Goal: Check status: Check status

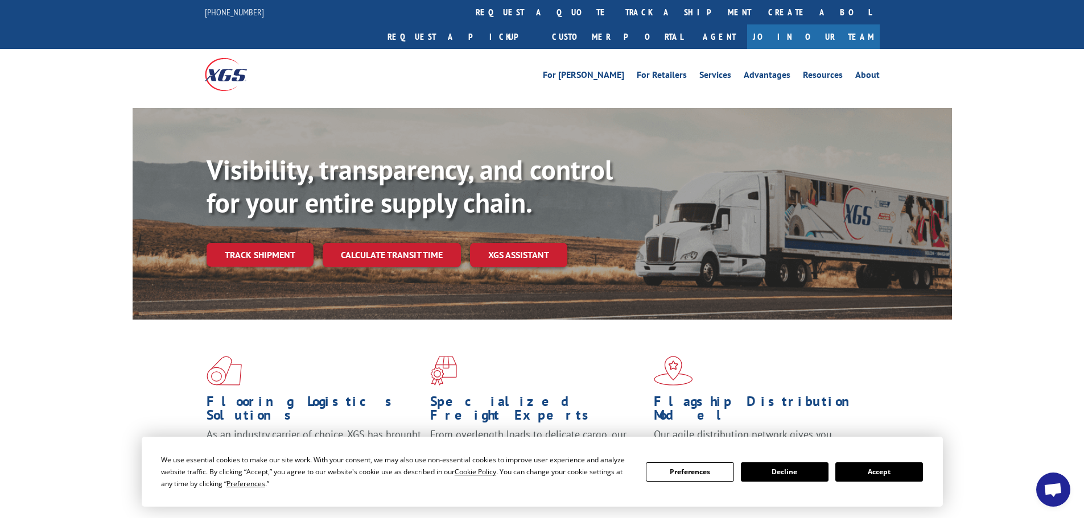
click at [249, 243] on link "Track shipment" at bounding box center [260, 255] width 107 height 24
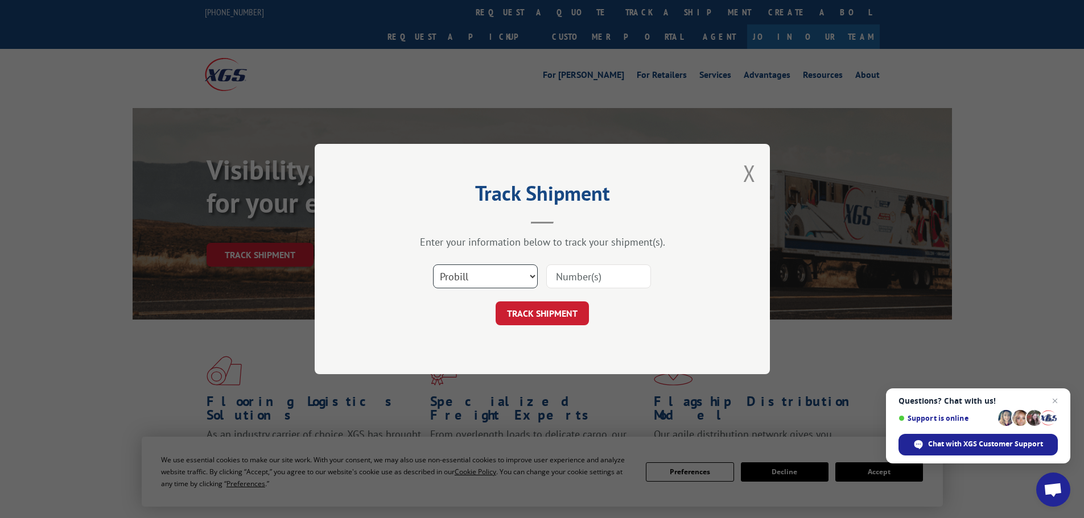
drag, startPoint x: 531, startPoint y: 276, endPoint x: 521, endPoint y: 275, distance: 10.3
click at [531, 276] on select "Select category... Probill BOL PO" at bounding box center [485, 277] width 105 height 24
select select "bol"
click at [433, 265] on select "Select category... Probill BOL PO" at bounding box center [485, 277] width 105 height 24
click at [581, 276] on input at bounding box center [598, 277] width 105 height 24
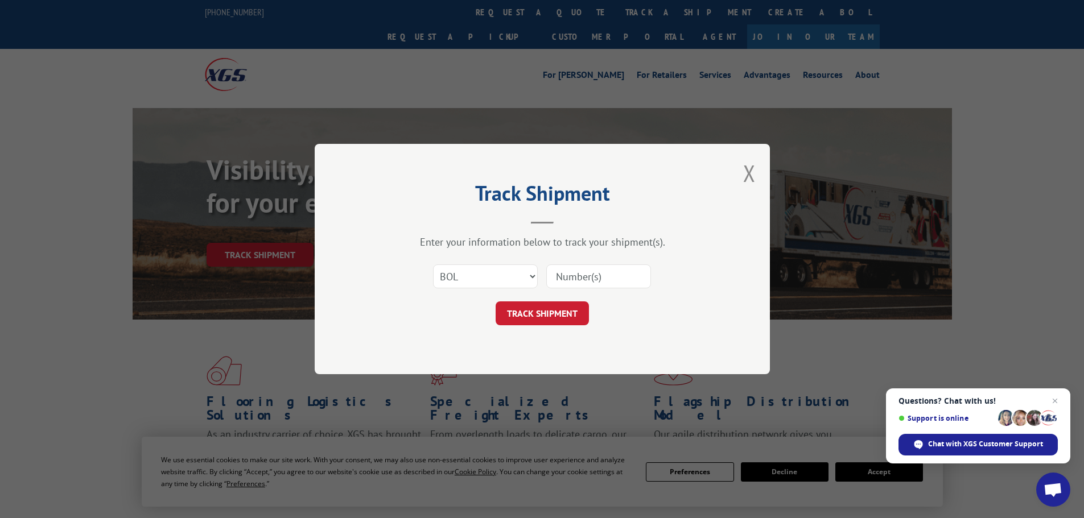
paste input "7045816"
type input "7045816"
click at [564, 315] on button "TRACK SHIPMENT" at bounding box center [542, 314] width 93 height 24
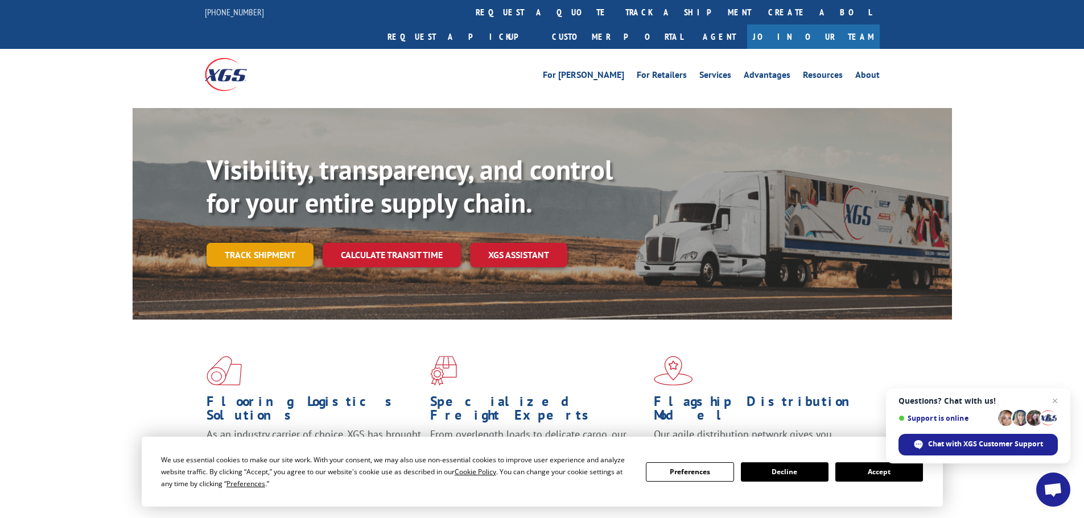
click at [272, 243] on link "Track shipment" at bounding box center [260, 255] width 107 height 24
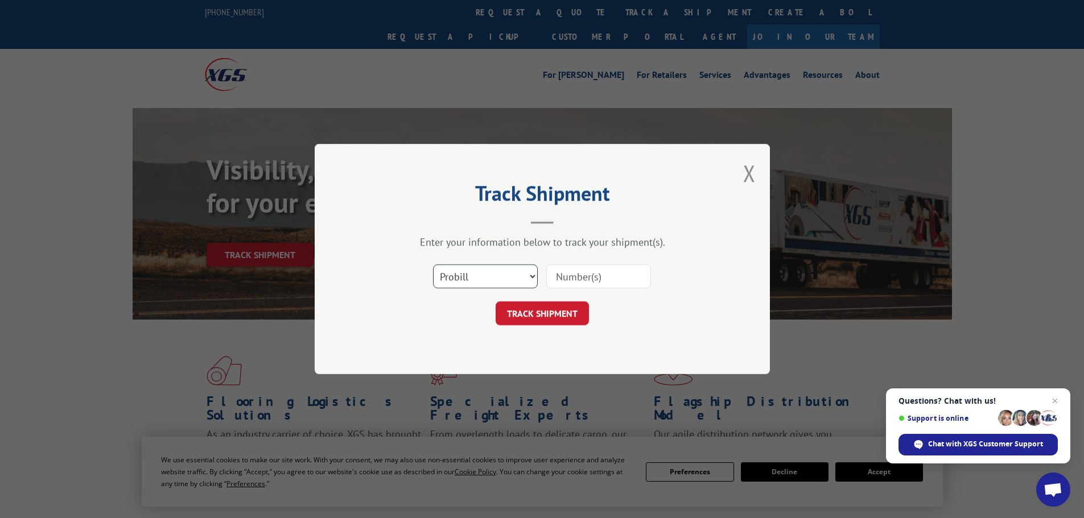
click at [529, 276] on select "Select category... Probill BOL PO" at bounding box center [485, 277] width 105 height 24
select select "po"
click at [433, 265] on select "Select category... Probill BOL PO" at bounding box center [485, 277] width 105 height 24
click at [591, 271] on input at bounding box center [598, 277] width 105 height 24
paste input "27522501"
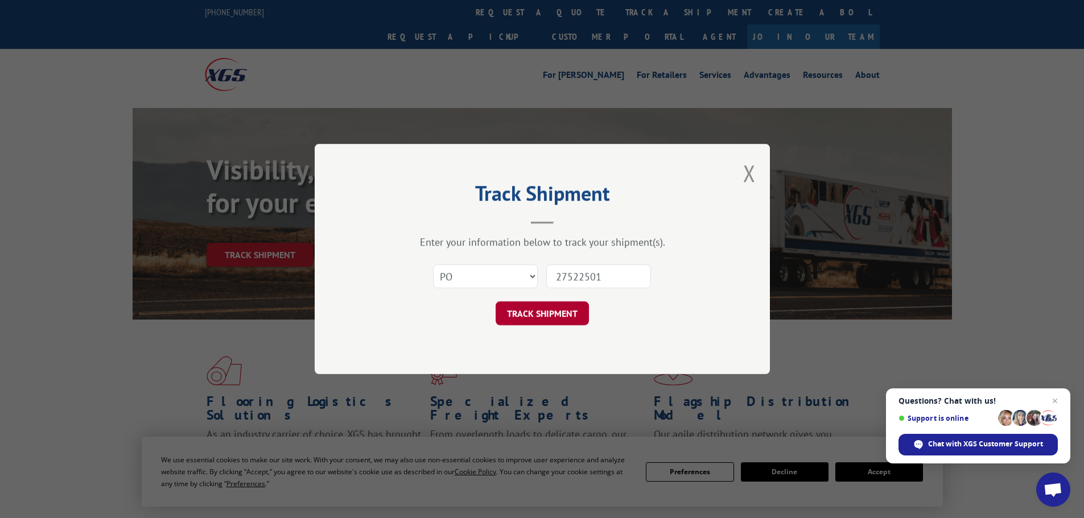
type input "27522501"
drag, startPoint x: 556, startPoint y: 315, endPoint x: 543, endPoint y: 314, distance: 13.1
click at [555, 315] on button "TRACK SHIPMENT" at bounding box center [542, 314] width 93 height 24
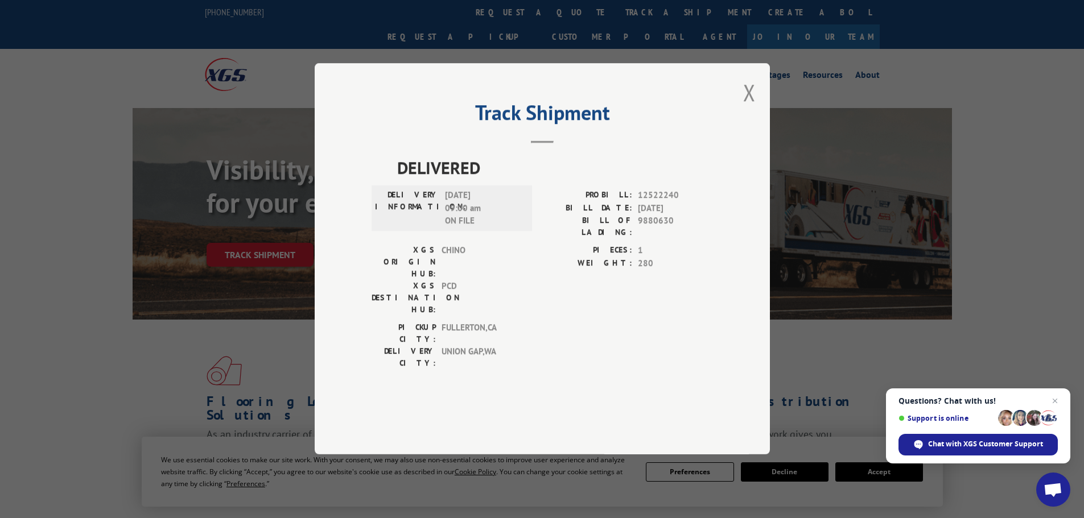
click at [746, 108] on button "Close modal" at bounding box center [749, 92] width 13 height 30
